Goal: Information Seeking & Learning: Check status

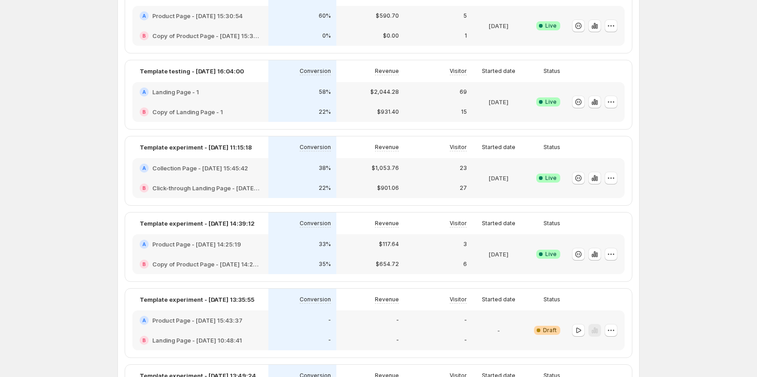
scroll to position [91, 0]
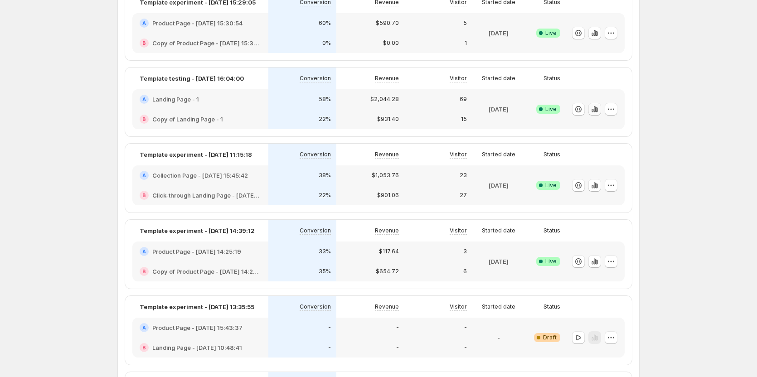
click at [593, 112] on icon "button" at bounding box center [594, 109] width 9 height 9
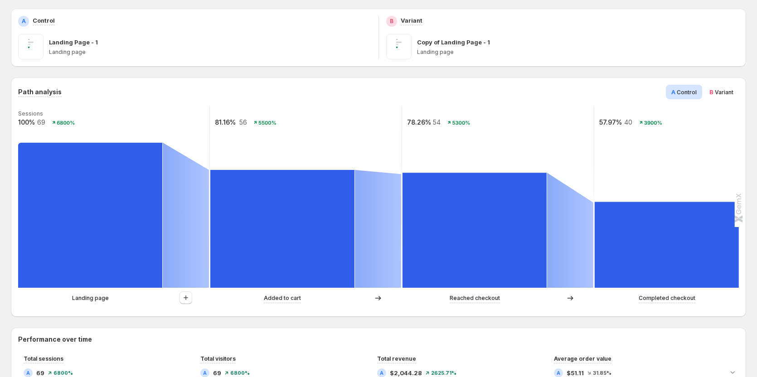
scroll to position [181, 0]
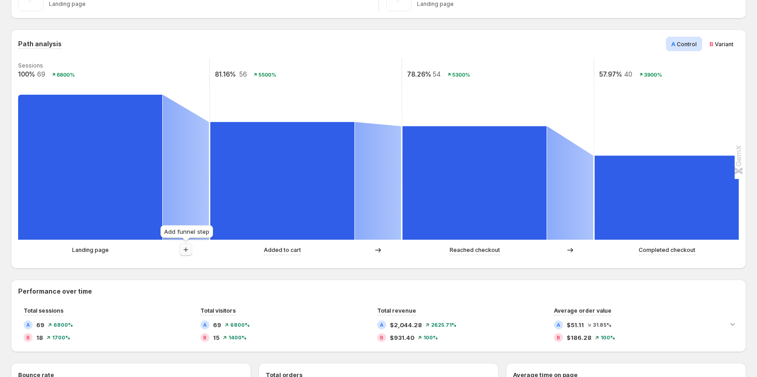
click at [190, 249] on icon "button" at bounding box center [185, 249] width 9 height 9
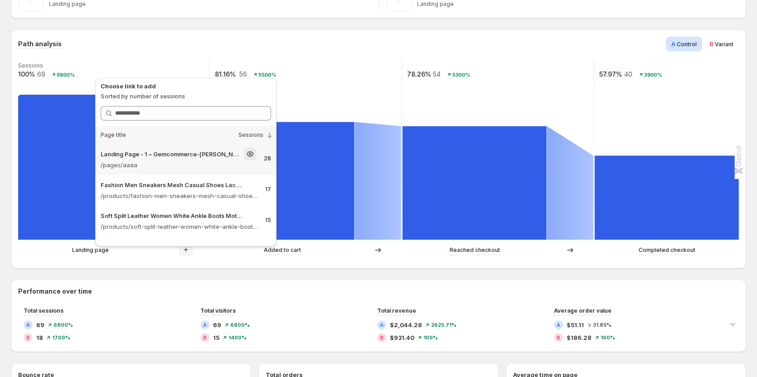
click at [204, 170] on div "Landing Page - 1 – Gemcommerce-[PERSON_NAME]-dev /pages/aaaa 28" at bounding box center [185, 159] width 181 height 31
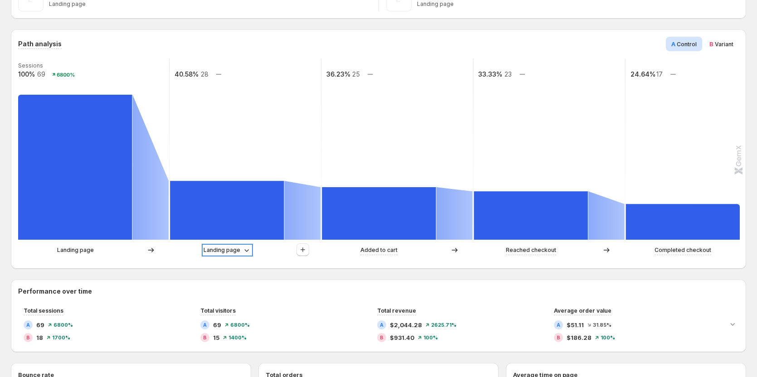
click at [223, 252] on p "Landing page" at bounding box center [222, 250] width 37 height 9
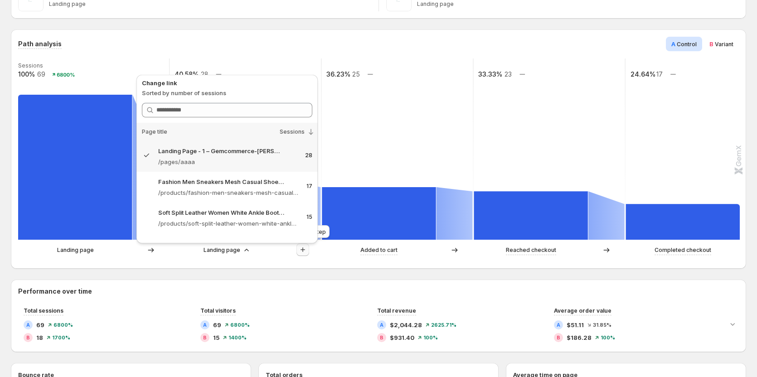
click at [306, 248] on icon "button" at bounding box center [302, 249] width 9 height 9
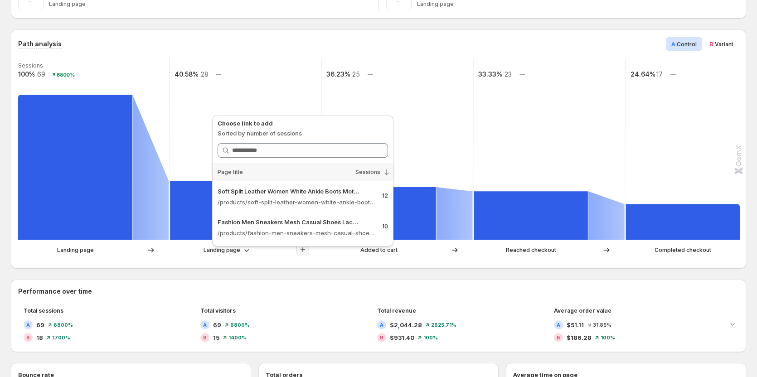
click at [232, 267] on div "Path analysis A Control B Variant Sessions 100% 69 6800% 40.58% 28 36.23% 25 33…" at bounding box center [379, 148] width 736 height 239
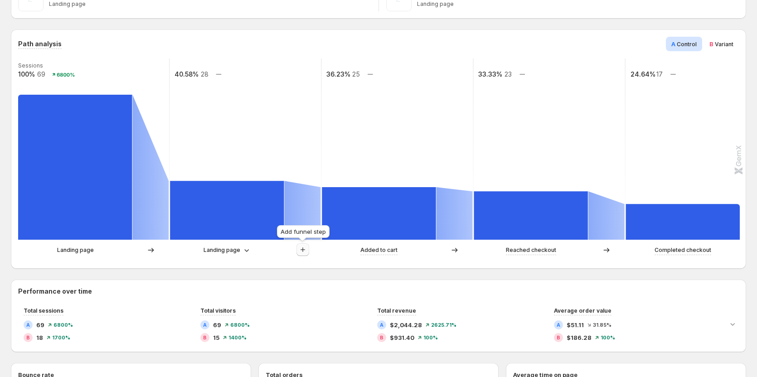
click at [302, 252] on icon "button" at bounding box center [302, 249] width 9 height 9
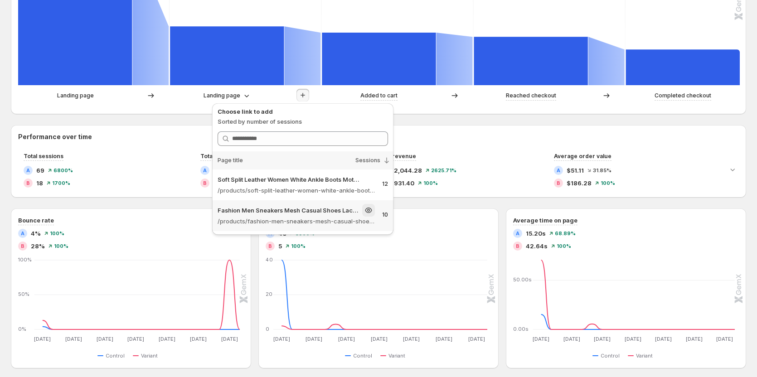
scroll to position [363, 0]
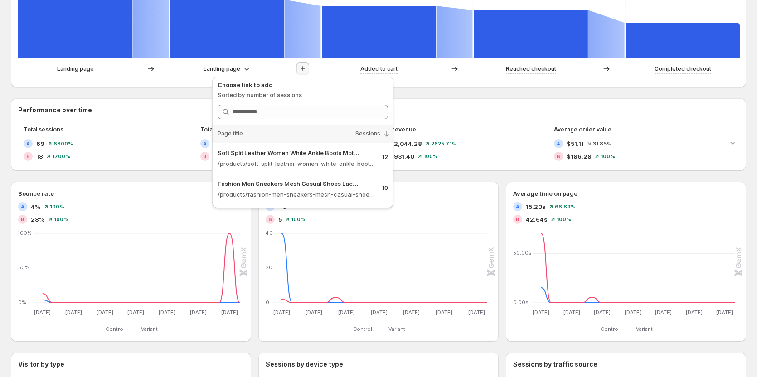
click at [179, 73] on div "Landing page" at bounding box center [227, 68] width 114 height 9
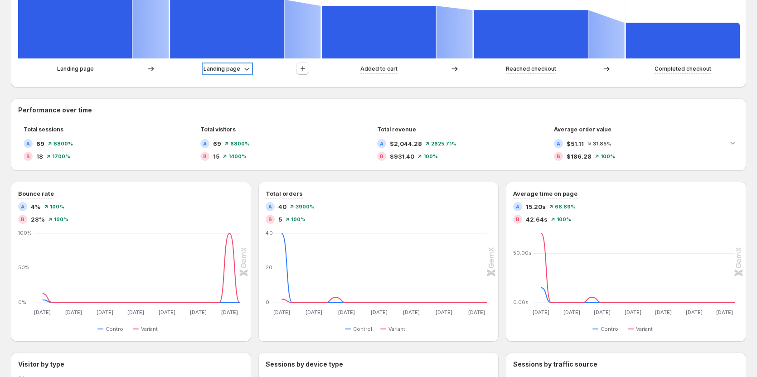
click at [222, 70] on p "Landing page" at bounding box center [222, 68] width 37 height 9
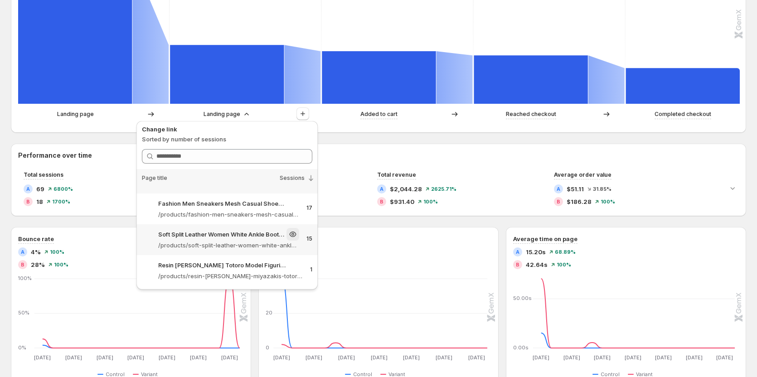
scroll to position [0, 0]
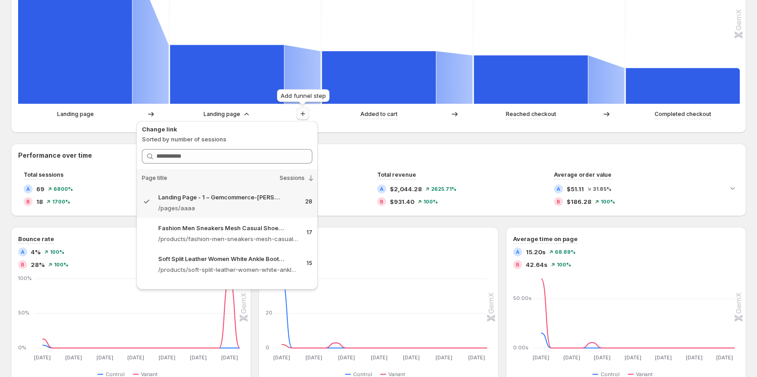
click at [307, 114] on icon "button" at bounding box center [302, 113] width 9 height 9
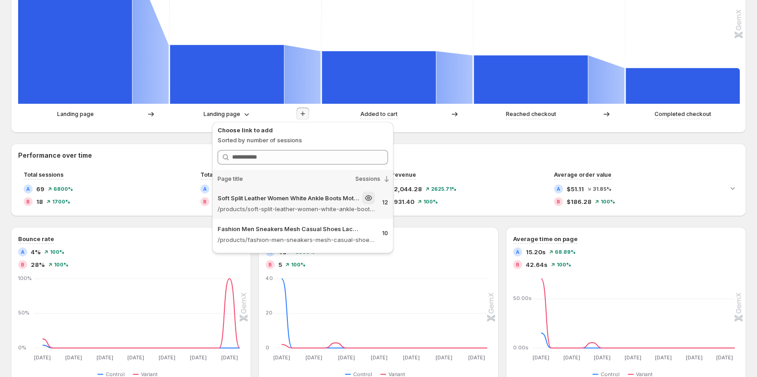
scroll to position [363, 0]
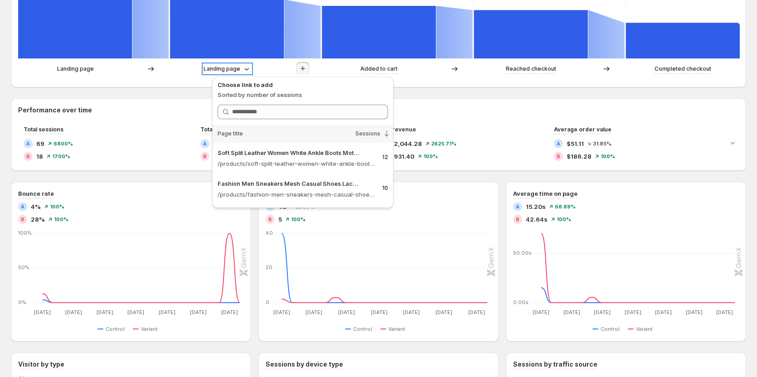
click at [206, 68] on p "Landing page" at bounding box center [222, 68] width 37 height 9
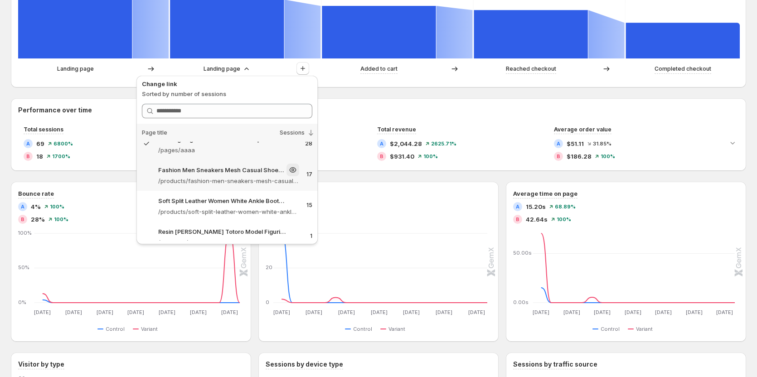
scroll to position [24, 0]
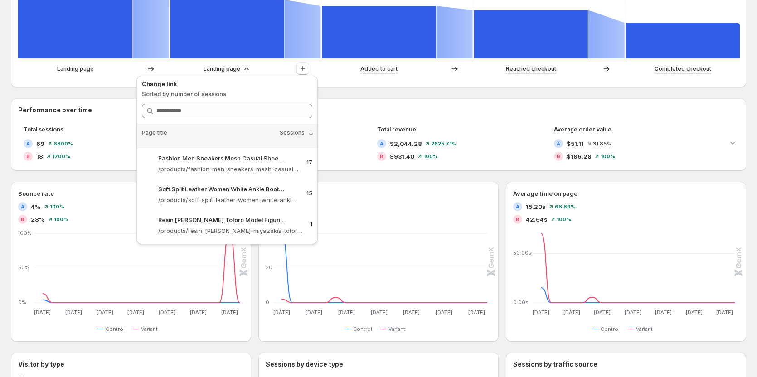
click at [367, 93] on div "Path analysis A Control B Variant Sessions 100% 69 6800% 40.58% 28 36.23% 25 33…" at bounding box center [379, 189] width 736 height 682
